Goal: Information Seeking & Learning: Learn about a topic

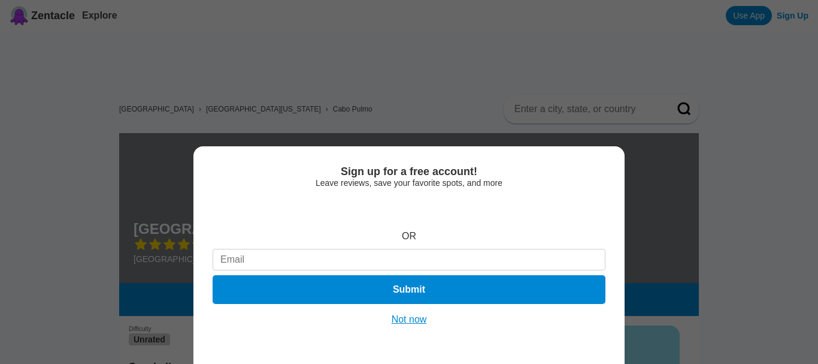
click at [80, 216] on div "Sign up for a free account! Leave reviews, save your favorite spots, and more O…" at bounding box center [409, 182] width 818 height 364
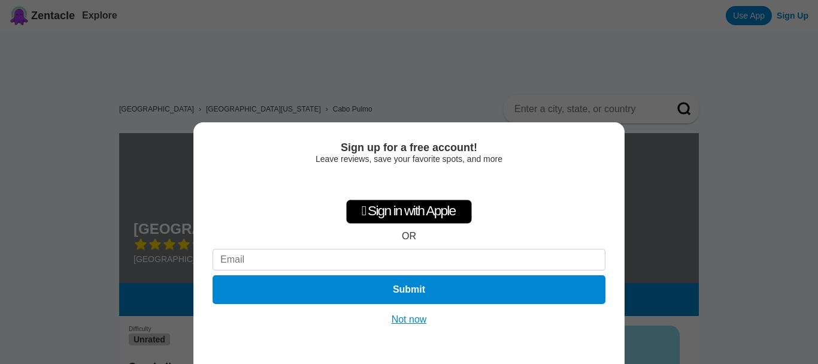
click at [414, 315] on button "Not now" at bounding box center [409, 319] width 43 height 12
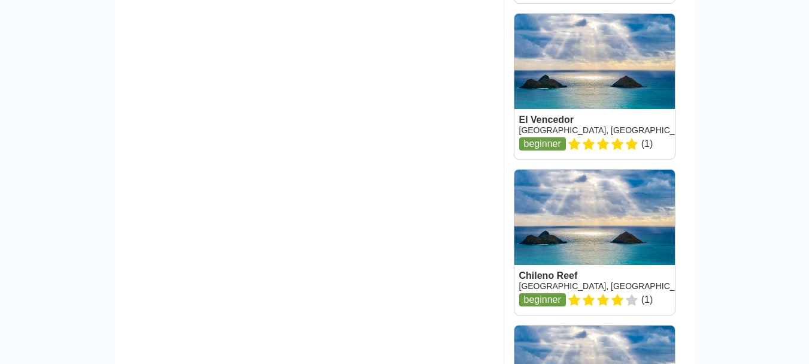
scroll to position [1389, 0]
